Goal: Information Seeking & Learning: Find specific fact

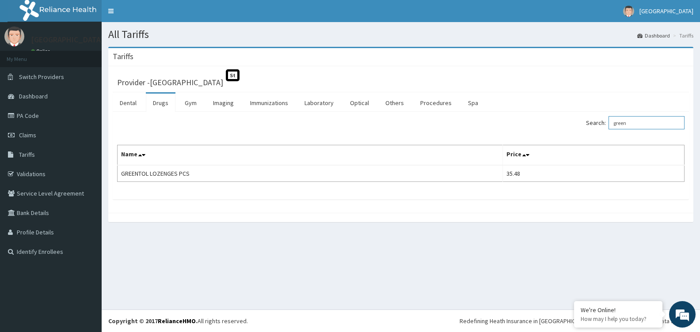
drag, startPoint x: 660, startPoint y: 118, endPoint x: 466, endPoint y: 124, distance: 194.0
click at [483, 144] on div "Search: green Name Price [PERSON_NAME] PCS 35.48" at bounding box center [400, 149] width 567 height 66
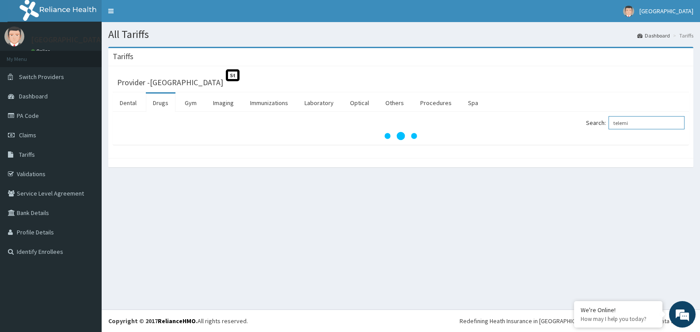
type input "telemi"
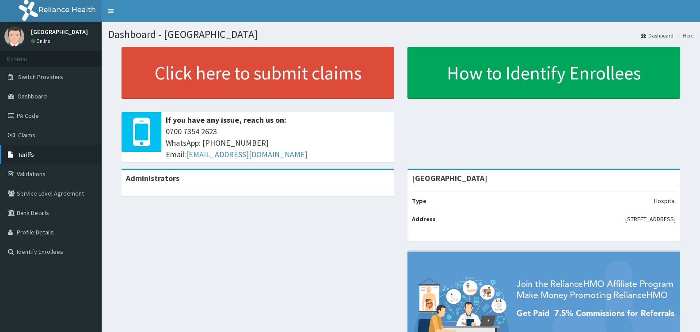
click at [19, 156] on span "Tariffs" at bounding box center [26, 155] width 16 height 8
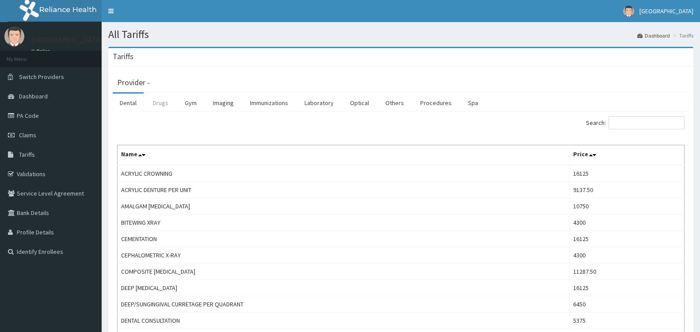
click at [161, 108] on link "Drugs" at bounding box center [161, 103] width 30 height 19
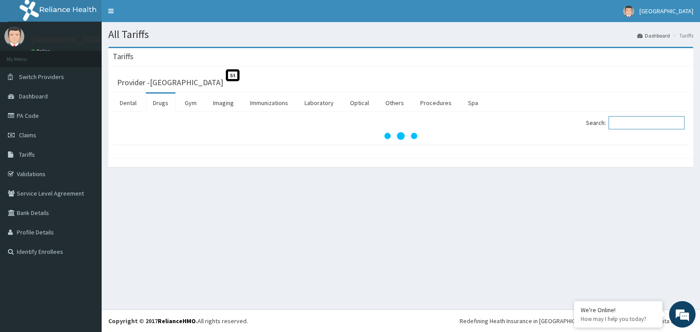
click at [626, 119] on input "Search:" at bounding box center [646, 122] width 76 height 13
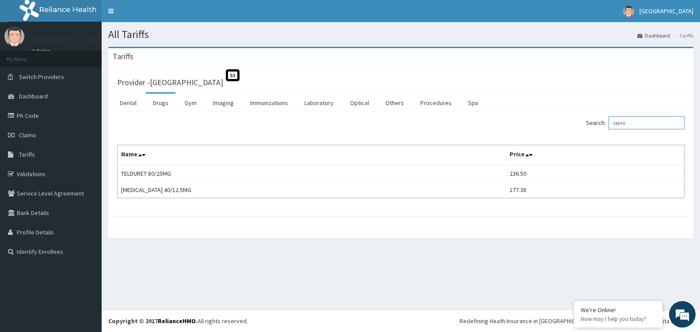
drag, startPoint x: 643, startPoint y: 123, endPoint x: 452, endPoint y: 113, distance: 191.1
click at [438, 116] on div "Search: telmi" at bounding box center [545, 123] width 277 height 15
drag, startPoint x: 641, startPoint y: 125, endPoint x: 133, endPoint y: 106, distance: 508.0
click at [140, 110] on div "Dental Drugs Gym Imaging Immunizations Laboratory Optical Others Procedures Spa…" at bounding box center [401, 154] width 576 height 124
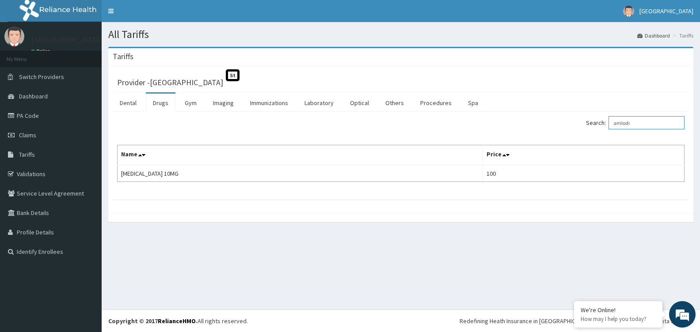
drag, startPoint x: 659, startPoint y: 125, endPoint x: 171, endPoint y: 126, distance: 487.3
click at [177, 151] on div "Search: amlodi Name Price AMLODIPINE 10MG 100" at bounding box center [400, 149] width 567 height 66
drag, startPoint x: 658, startPoint y: 122, endPoint x: 293, endPoint y: 103, distance: 365.5
click at [316, 107] on div "Dental Drugs Gym Imaging Immunizations Laboratory Optical Others Procedures Spa…" at bounding box center [401, 145] width 576 height 107
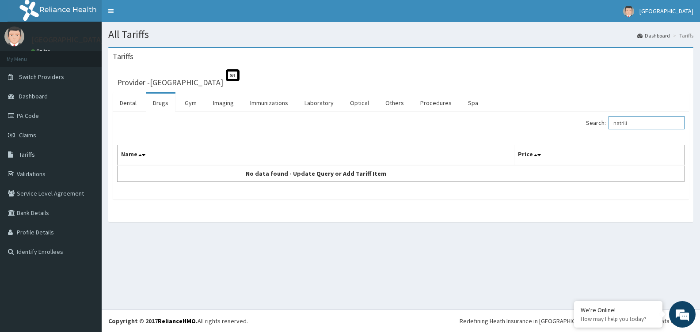
drag, startPoint x: 672, startPoint y: 123, endPoint x: 169, endPoint y: 97, distance: 503.9
click at [176, 126] on div "Search: natrili" at bounding box center [400, 123] width 581 height 15
drag, startPoint x: 646, startPoint y: 126, endPoint x: 71, endPoint y: 140, distance: 575.0
click at [80, 140] on div "R EL Toggle navigation Deseret Hospital Deseret Hospital - deseretinternational…" at bounding box center [350, 166] width 700 height 332
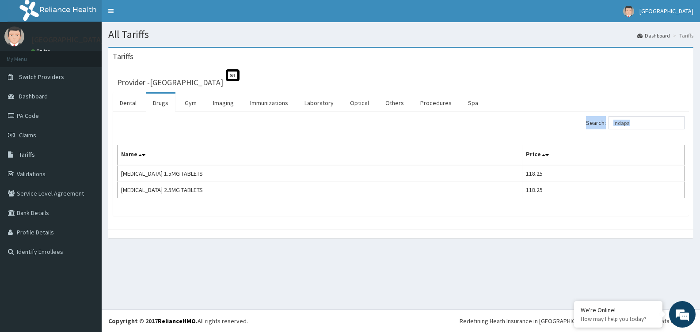
drag, startPoint x: 667, startPoint y: 116, endPoint x: 602, endPoint y: 134, distance: 67.4
click at [602, 134] on div "Search: indapa Name Price INDAPAMIDE 1.5MG TABLETS 118.25 INDAPAMIDE 2.5MG TABL…" at bounding box center [401, 164] width 576 height 104
click at [661, 133] on div "Search: indapa Name Price INDAPAMIDE 1.5MG TABLETS 118.25 INDAPAMIDE 2.5MG TABL…" at bounding box center [400, 157] width 567 height 82
drag, startPoint x: 661, startPoint y: 126, endPoint x: 558, endPoint y: 124, distance: 103.9
click at [557, 124] on div "Search: indapa" at bounding box center [545, 123] width 277 height 15
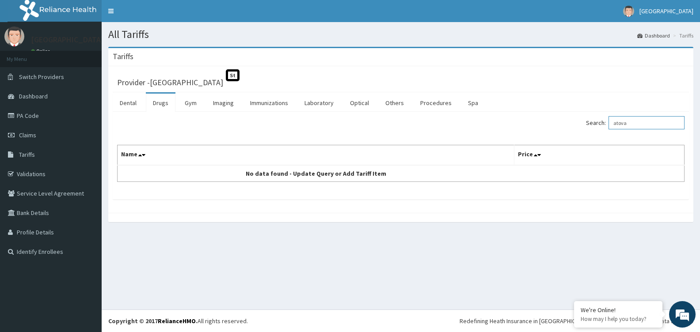
drag, startPoint x: 648, startPoint y: 123, endPoint x: 500, endPoint y: 118, distance: 148.5
click at [500, 118] on div "Search: atova" at bounding box center [545, 123] width 277 height 15
type input "lipi"
click at [54, 110] on link "PA Code" at bounding box center [51, 115] width 102 height 19
